Goal: Use online tool/utility: Utilize a website feature to perform a specific function

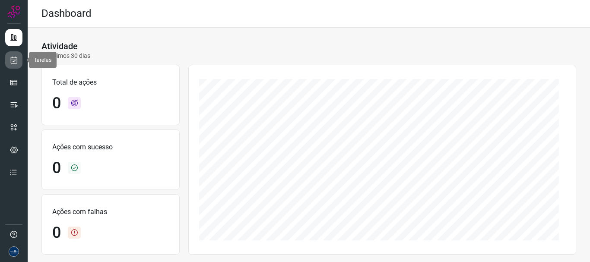
click at [16, 60] on icon at bounding box center [14, 60] width 9 height 9
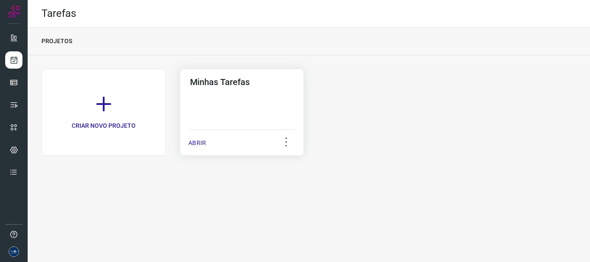
click at [203, 142] on p "ABRIR" at bounding box center [197, 143] width 18 height 9
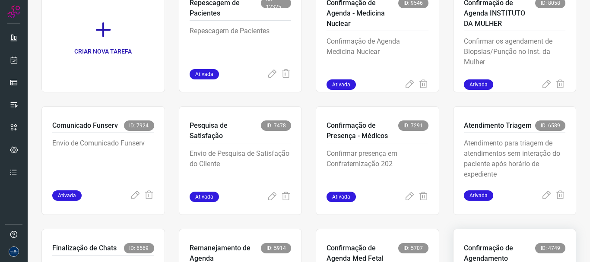
scroll to position [182, 0]
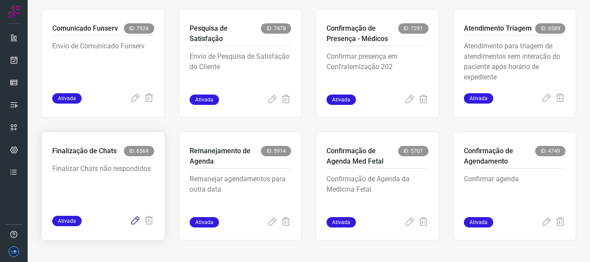
click at [131, 222] on icon at bounding box center [135, 221] width 10 height 10
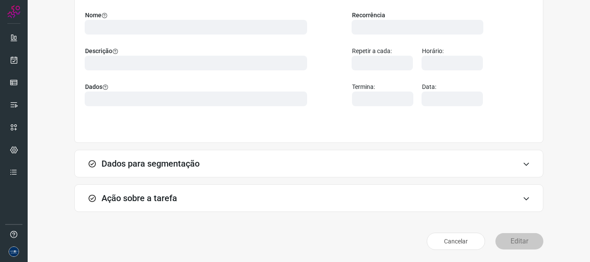
scroll to position [75, 0]
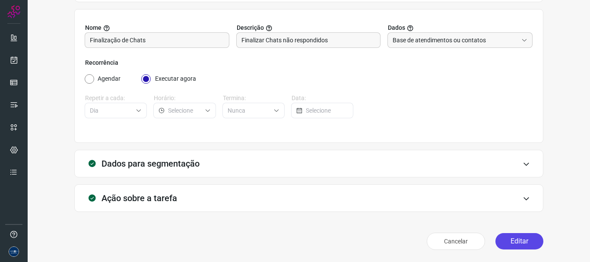
click at [516, 242] on button "Editar" at bounding box center [520, 241] width 48 height 16
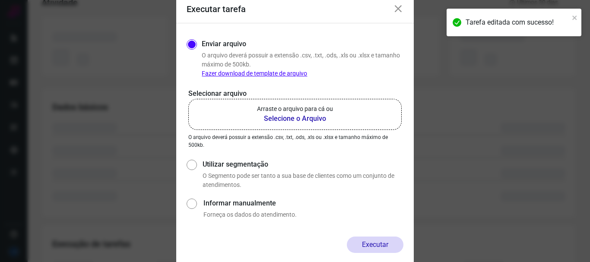
click at [228, 167] on label "Utilizar segmentação" at bounding box center [303, 164] width 201 height 10
click at [196, 167] on input "Utilizar segmentação" at bounding box center [191, 174] width 9 height 32
radio input "true"
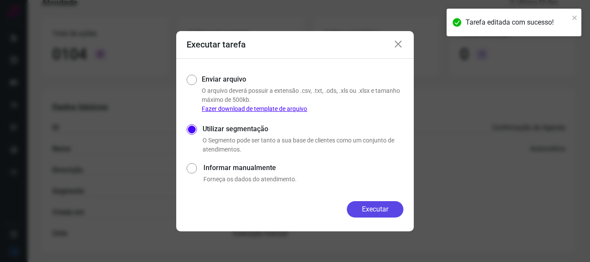
click at [384, 210] on button "Executar" at bounding box center [375, 209] width 57 height 16
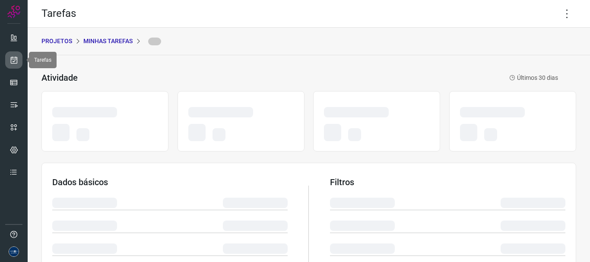
click at [17, 66] on link at bounding box center [13, 59] width 17 height 17
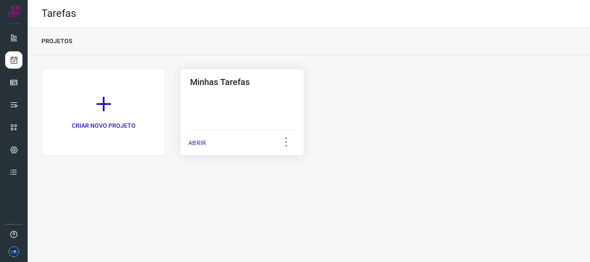
click at [197, 139] on p "ABRIR" at bounding box center [197, 143] width 18 height 9
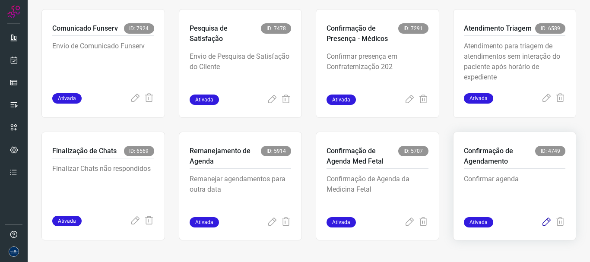
click at [543, 225] on icon at bounding box center [546, 222] width 10 height 10
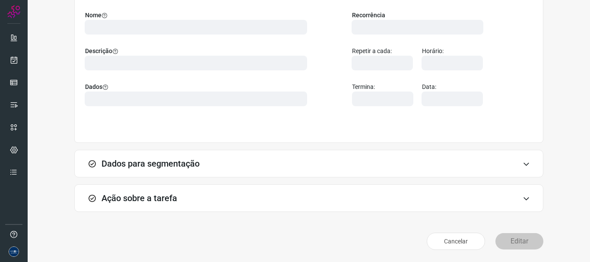
scroll to position [75, 0]
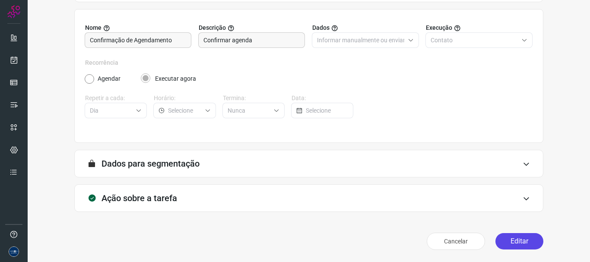
click at [498, 241] on button "Editar" at bounding box center [520, 241] width 48 height 16
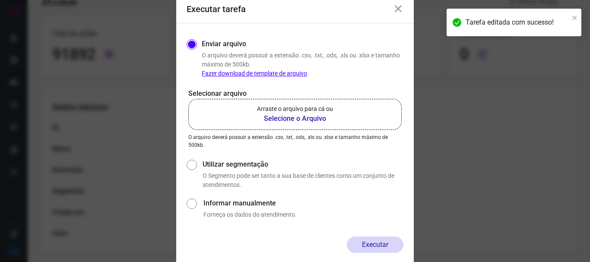
click at [270, 120] on b "Selecione o Arquivo" at bounding box center [295, 119] width 76 height 10
click at [0, 0] on input "Arraste o arquivo para cá ou Selecione o Arquivo" at bounding box center [0, 0] width 0 height 0
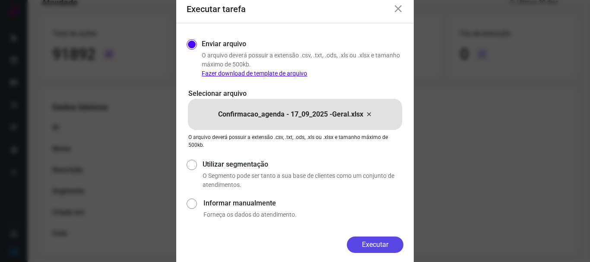
click at [384, 246] on button "Executar" at bounding box center [375, 245] width 57 height 16
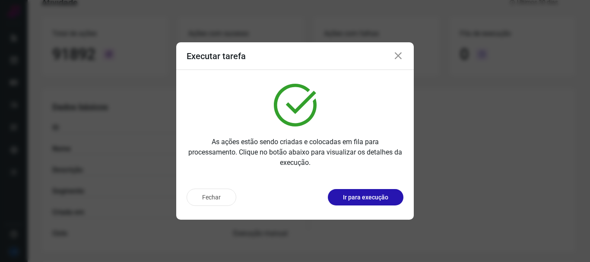
click at [401, 54] on icon at bounding box center [398, 56] width 10 height 10
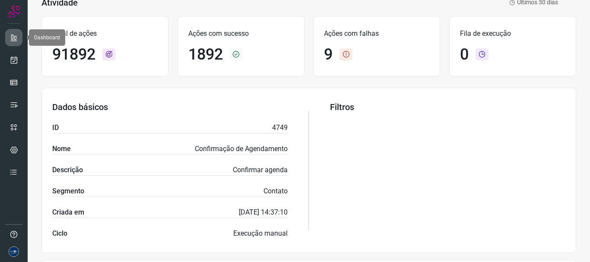
click at [12, 40] on icon at bounding box center [14, 37] width 9 height 9
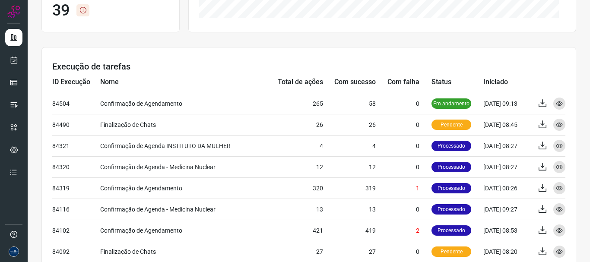
scroll to position [238, 0]
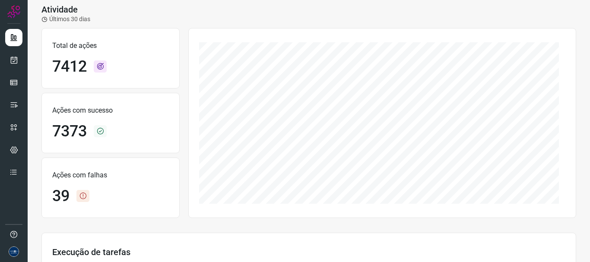
scroll to position [130, 0]
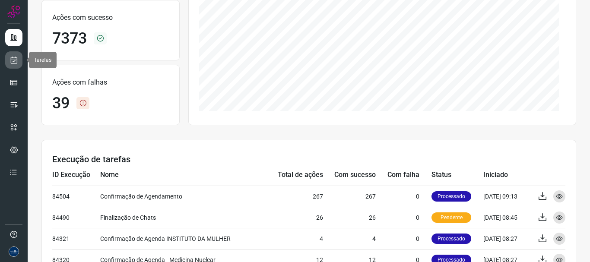
click at [17, 64] on link at bounding box center [13, 59] width 17 height 17
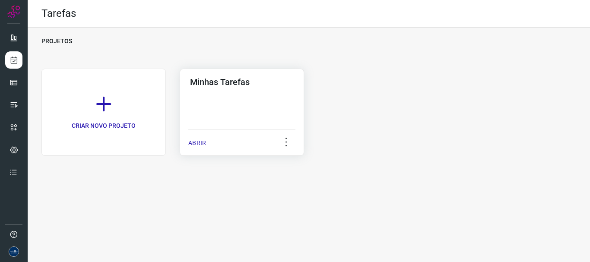
click at [204, 144] on p "ABRIR" at bounding box center [197, 143] width 18 height 9
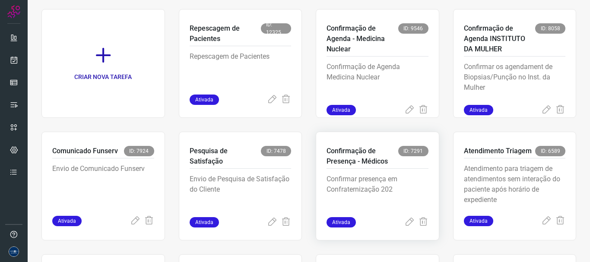
scroll to position [43, 0]
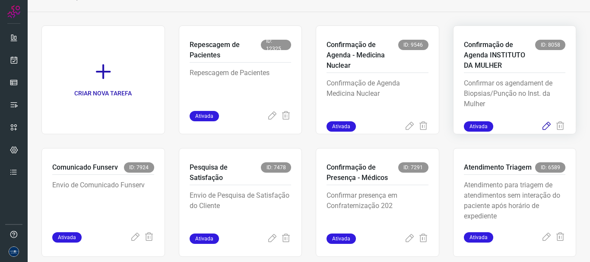
click at [541, 131] on icon at bounding box center [546, 126] width 10 height 10
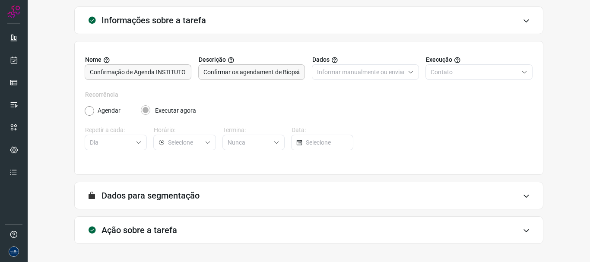
scroll to position [75, 0]
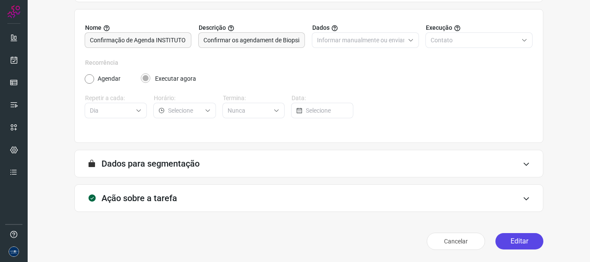
click at [514, 242] on button "Editar" at bounding box center [520, 241] width 48 height 16
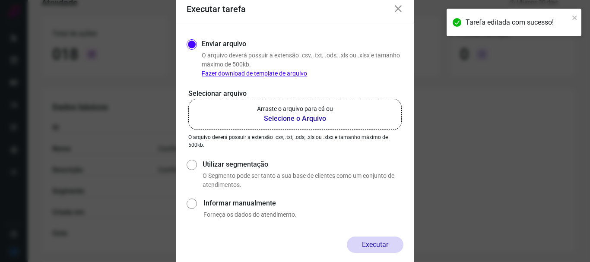
click at [216, 118] on label "Arraste o arquivo para cá ou Selecione o Arquivo" at bounding box center [294, 114] width 213 height 31
click at [0, 0] on input "Arraste o arquivo para cá ou Selecione o Arquivo" at bounding box center [0, 0] width 0 height 0
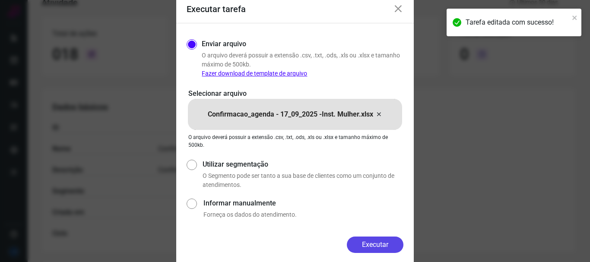
click at [385, 242] on button "Executar" at bounding box center [375, 245] width 57 height 16
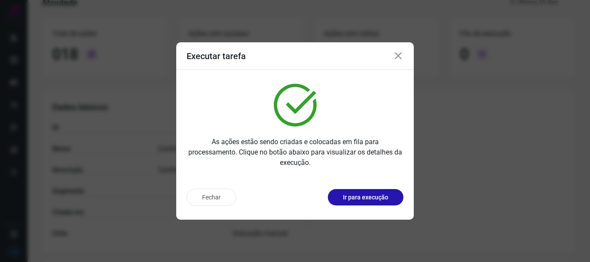
click at [398, 58] on icon at bounding box center [398, 56] width 10 height 10
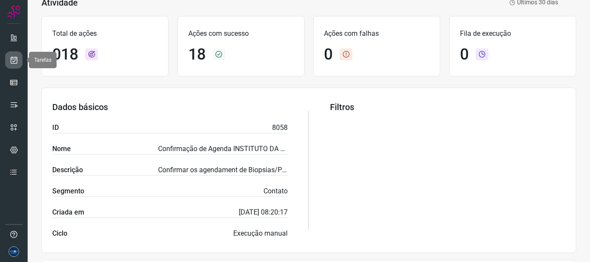
click at [15, 59] on icon at bounding box center [14, 60] width 9 height 9
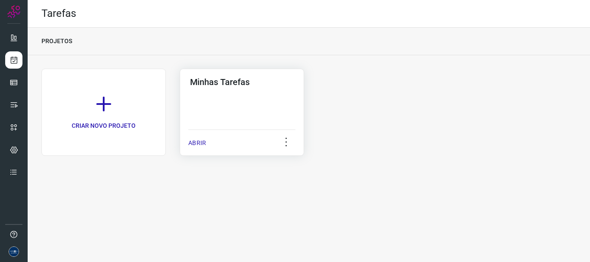
click at [213, 142] on div "ABRIR" at bounding box center [241, 141] width 107 height 22
click at [201, 141] on p "ABRIR" at bounding box center [197, 143] width 18 height 9
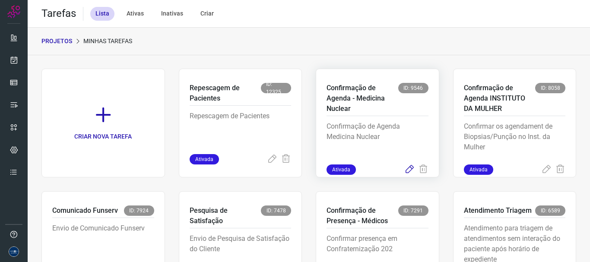
click at [404, 168] on icon at bounding box center [409, 170] width 10 height 10
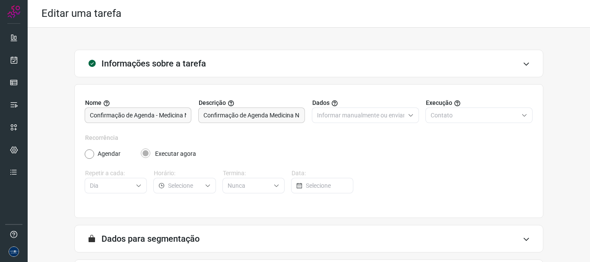
scroll to position [75, 0]
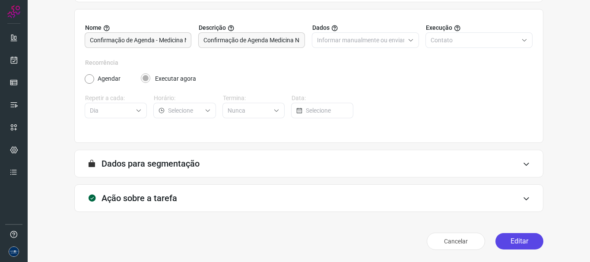
click at [511, 236] on button "Editar" at bounding box center [520, 241] width 48 height 16
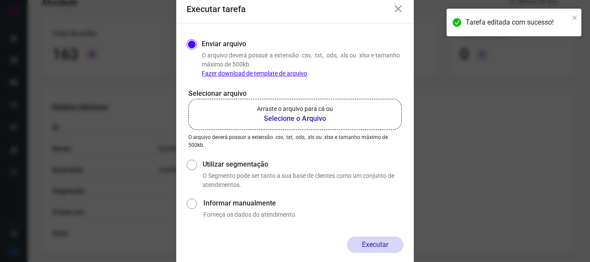
click at [294, 122] on b "Selecione o Arquivo" at bounding box center [295, 119] width 76 height 10
click at [0, 0] on input "Arraste o arquivo para cá ou Selecione o Arquivo" at bounding box center [0, 0] width 0 height 0
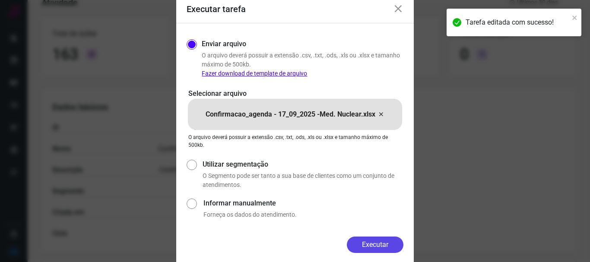
click at [376, 249] on button "Executar" at bounding box center [375, 245] width 57 height 16
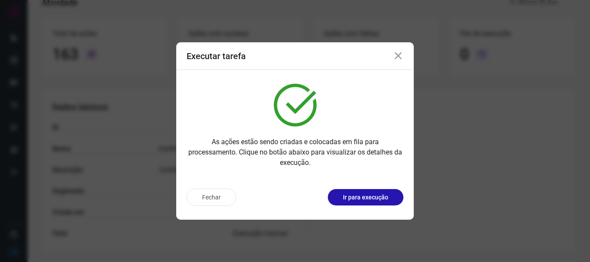
click at [394, 58] on icon at bounding box center [398, 56] width 10 height 10
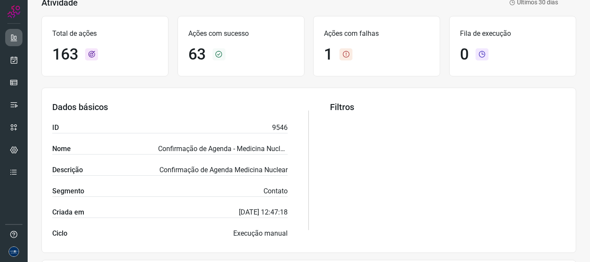
click at [19, 37] on link at bounding box center [13, 37] width 17 height 17
